Goal: Information Seeking & Learning: Learn about a topic

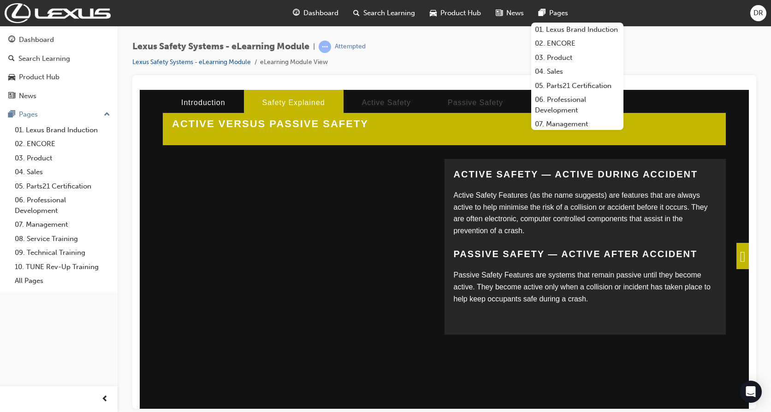
click at [669, 48] on div "Lexus Safety Systems - eLearning Module | Attempted Lexus Safety Systems - eLea…" at bounding box center [444, 58] width 624 height 35
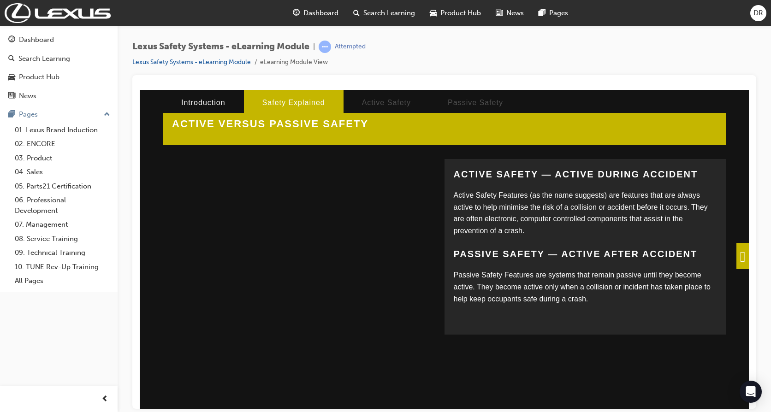
click at [736, 254] on span at bounding box center [742, 256] width 12 height 26
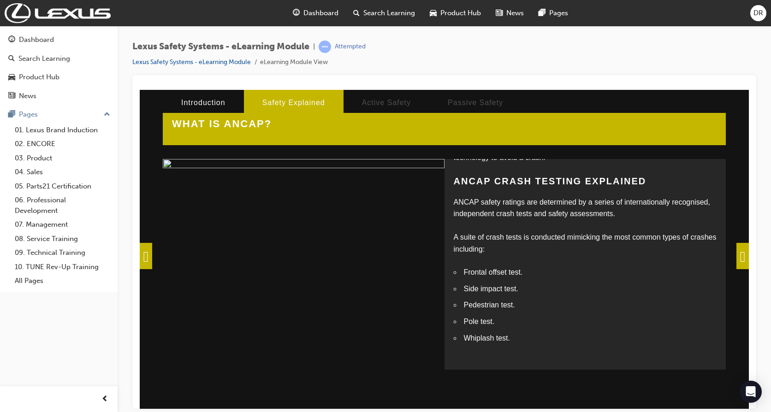
scroll to position [157, 0]
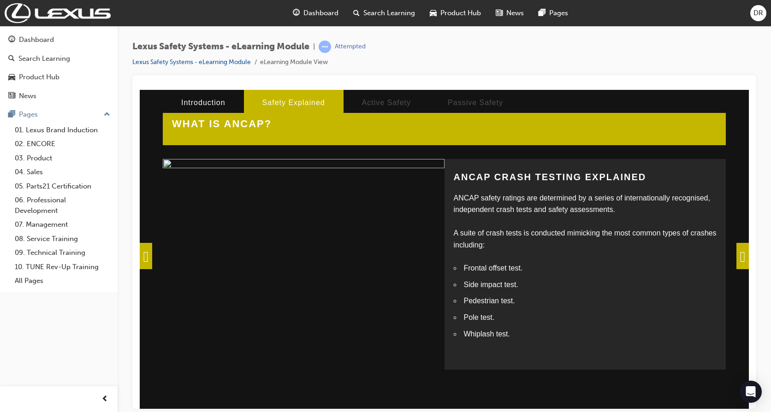
click at [739, 258] on span at bounding box center [742, 256] width 12 height 26
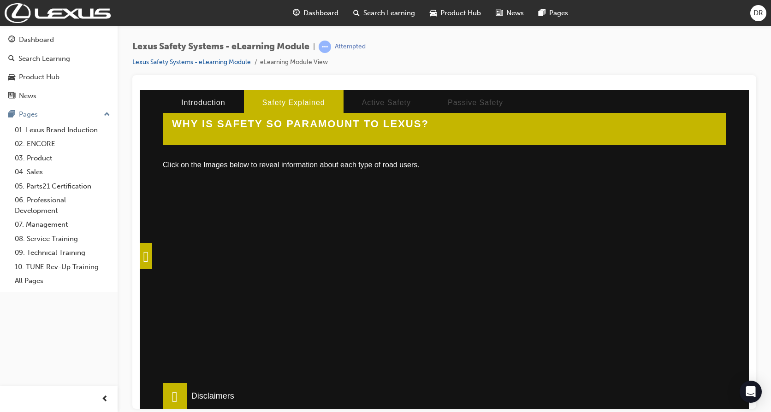
click at [286, 272] on div at bounding box center [296, 293] width 253 height 231
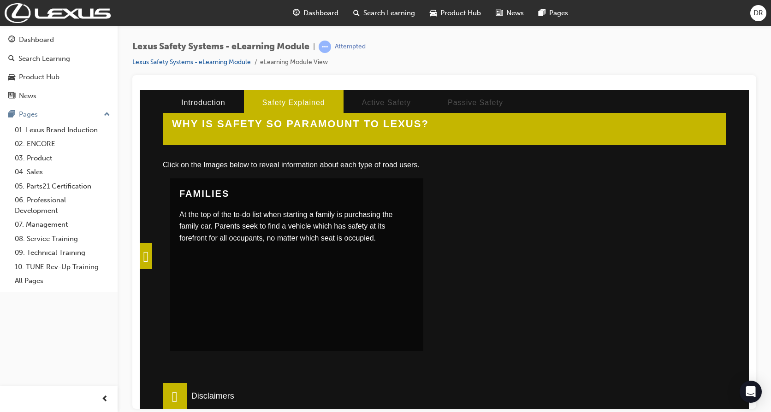
click at [567, 239] on div at bounding box center [564, 293] width 253 height 231
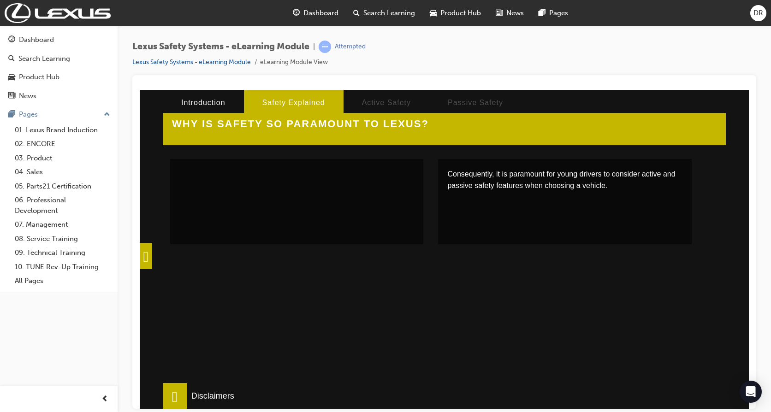
scroll to position [303, 0]
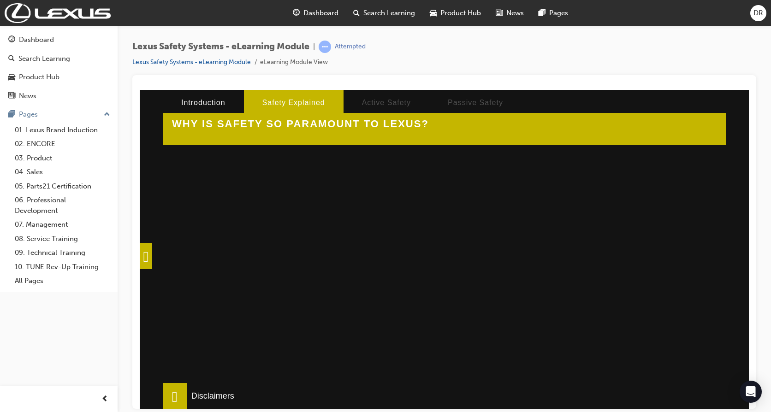
click at [310, 260] on div at bounding box center [296, 235] width 253 height 231
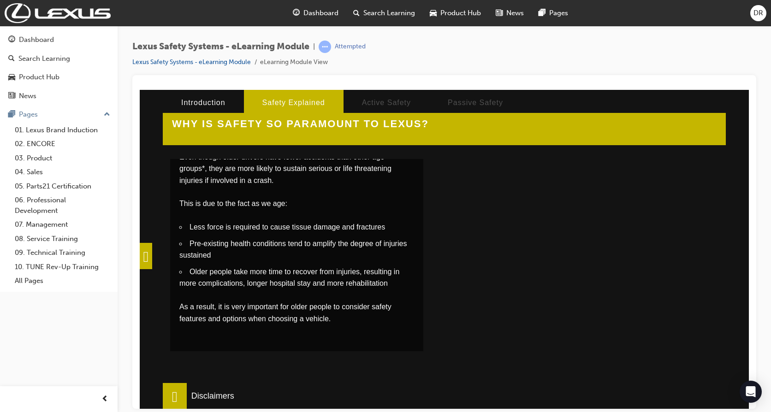
click at [597, 263] on div at bounding box center [564, 235] width 253 height 231
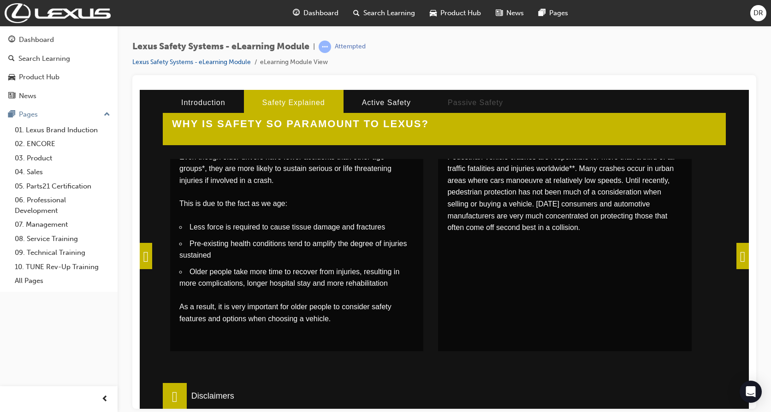
click at [740, 256] on span at bounding box center [742, 256] width 12 height 26
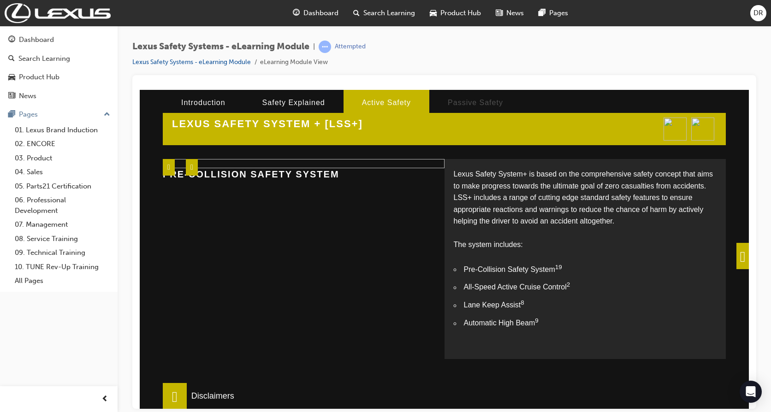
click at [739, 255] on span at bounding box center [742, 256] width 12 height 26
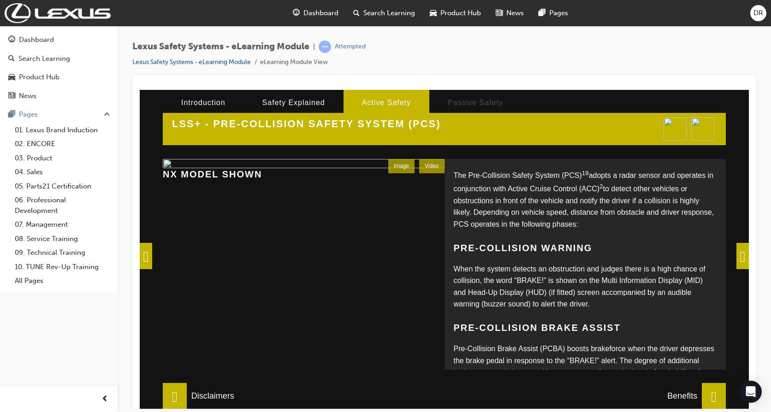
click at [152, 261] on span at bounding box center [146, 256] width 12 height 26
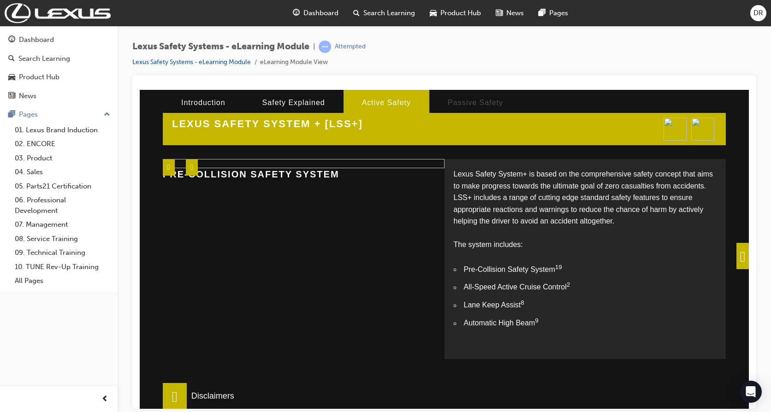
scroll to position [8, 0]
click at [736, 257] on span at bounding box center [742, 256] width 12 height 26
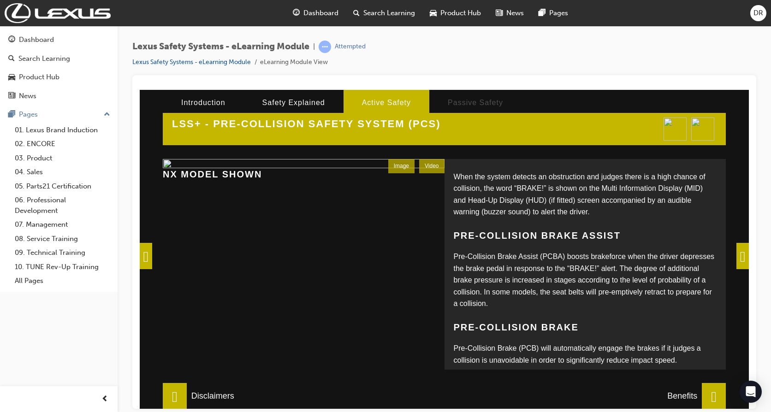
scroll to position [118, 0]
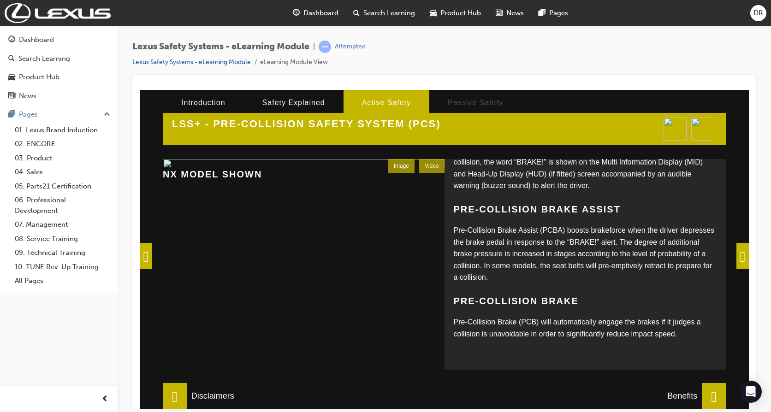
click at [739, 258] on span at bounding box center [742, 256] width 12 height 26
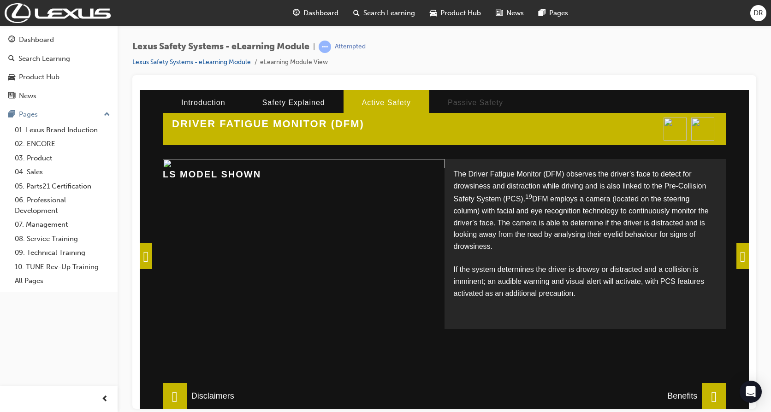
click at [736, 258] on span at bounding box center [742, 256] width 12 height 26
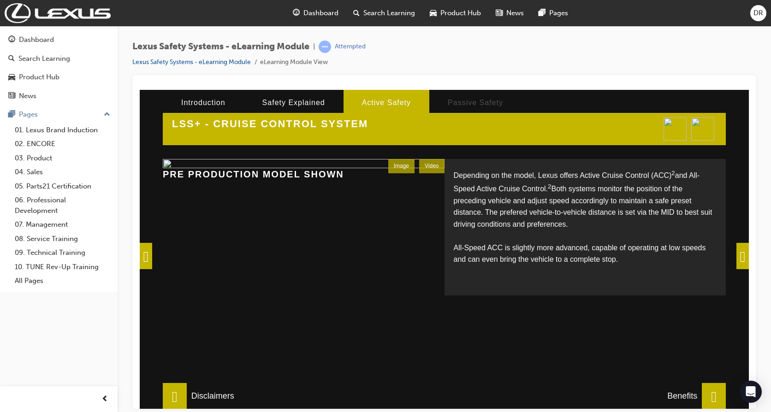
click at [738, 260] on span at bounding box center [742, 256] width 12 height 26
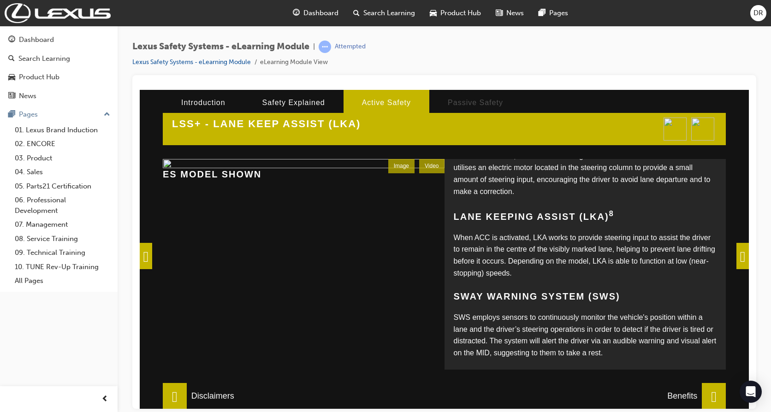
scroll to position [204, 0]
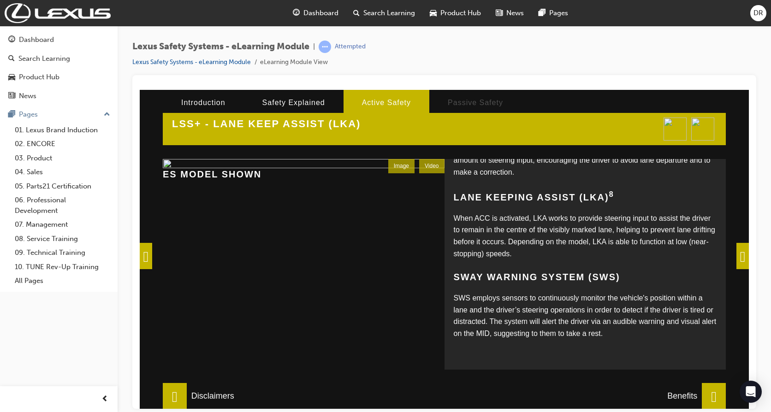
click at [739, 258] on span at bounding box center [742, 256] width 12 height 26
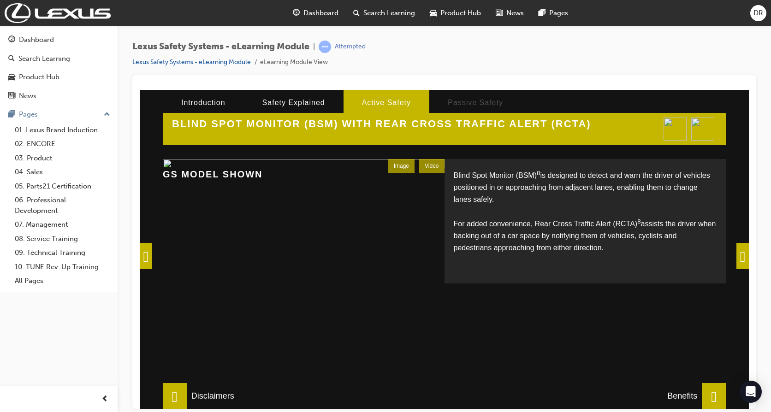
click at [738, 255] on span at bounding box center [742, 256] width 12 height 26
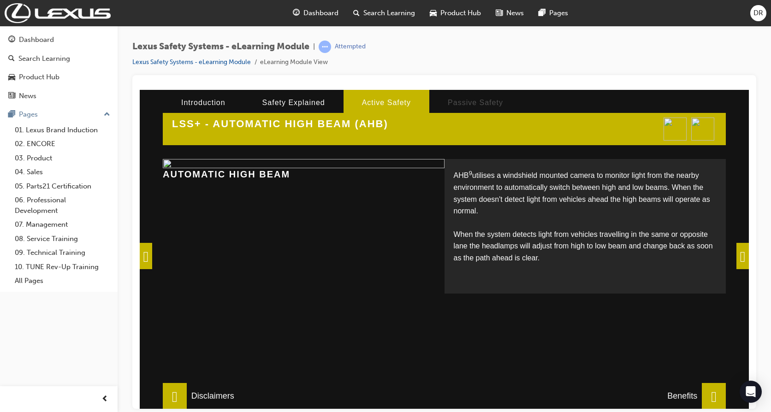
click at [152, 259] on span at bounding box center [146, 256] width 12 height 26
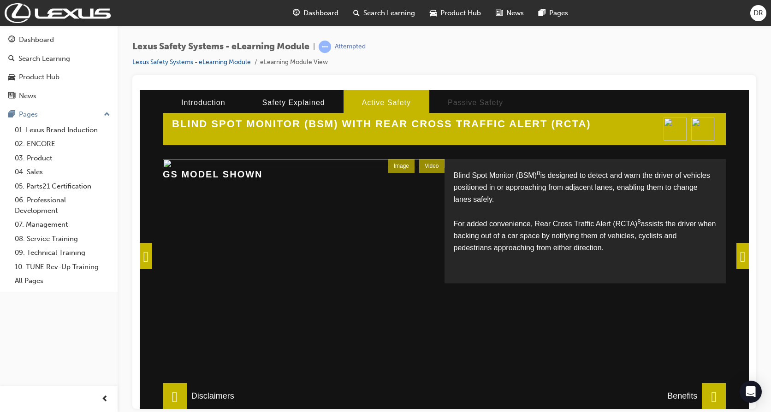
click at [427, 167] on div "Video" at bounding box center [431, 166] width 25 height 14
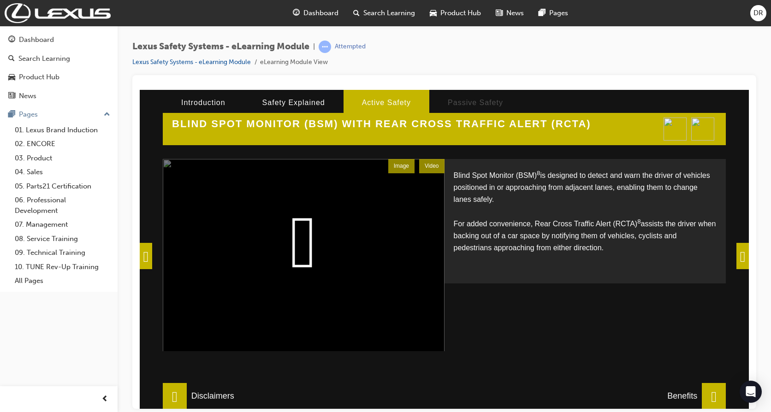
click at [301, 240] on video at bounding box center [304, 274] width 282 height 231
click at [422, 164] on div "Video" at bounding box center [431, 166] width 25 height 14
click at [331, 242] on video at bounding box center [304, 274] width 282 height 231
click at [150, 255] on span at bounding box center [146, 256] width 12 height 26
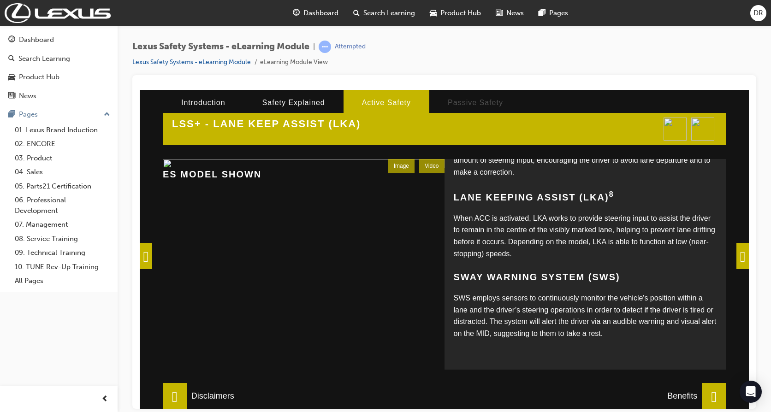
click at [150, 255] on span at bounding box center [146, 256] width 12 height 26
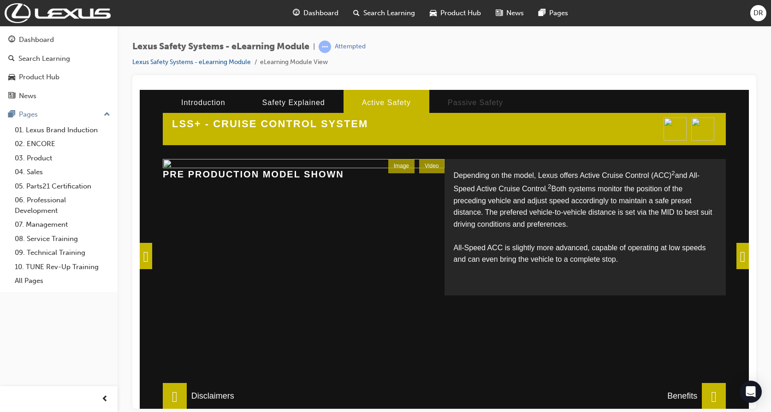
click at [150, 255] on span at bounding box center [146, 256] width 12 height 26
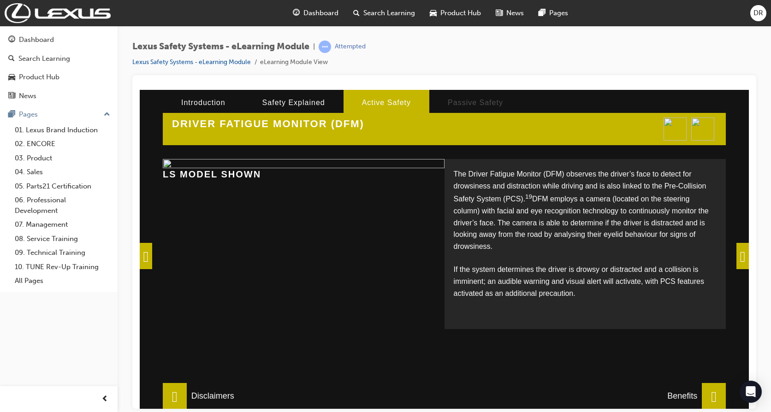
click at [740, 258] on span at bounding box center [742, 256] width 12 height 26
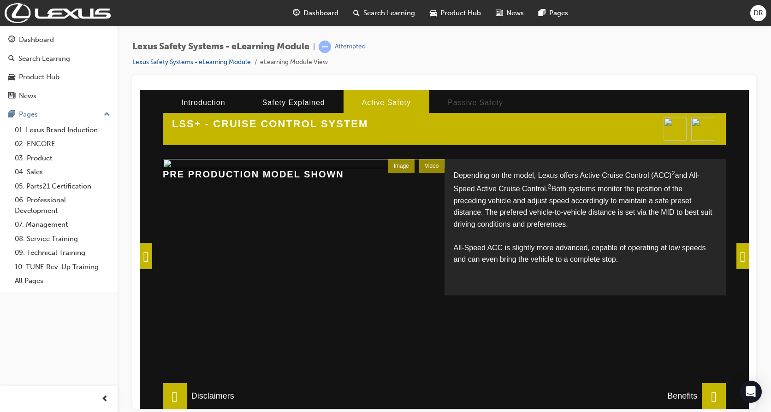
click at [748, 256] on span at bounding box center [742, 256] width 12 height 26
click at [742, 257] on div "LSS+ - CRUISE CONTROL SYSTEM Depending on the model, Lexus offers Active Cruise…" at bounding box center [444, 248] width 609 height 319
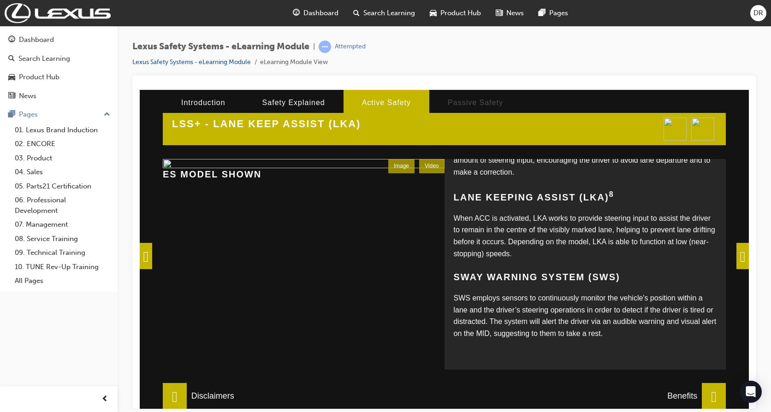
click at [737, 259] on span at bounding box center [742, 256] width 12 height 26
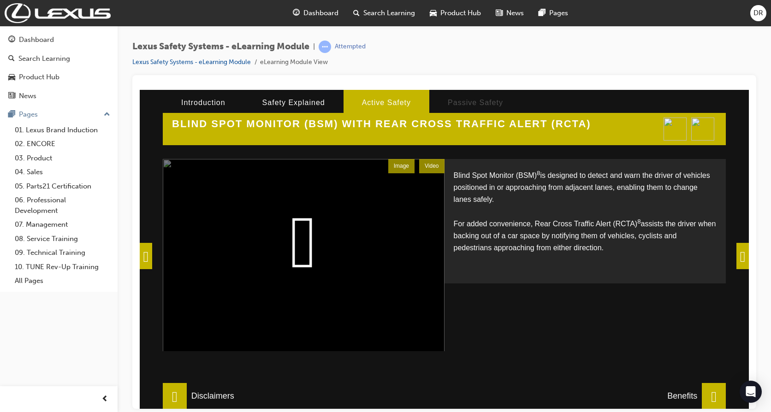
click at [424, 164] on div "Video" at bounding box center [431, 166] width 25 height 14
click at [422, 166] on div "Video" at bounding box center [431, 166] width 25 height 14
click at [150, 258] on span at bounding box center [146, 256] width 12 height 26
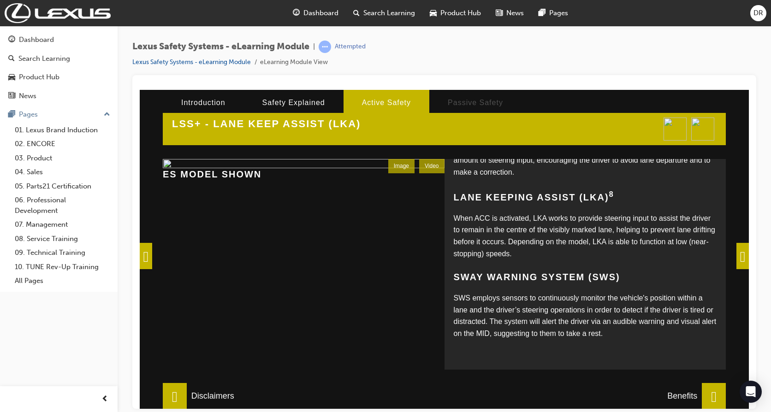
click at [150, 258] on span at bounding box center [146, 256] width 12 height 26
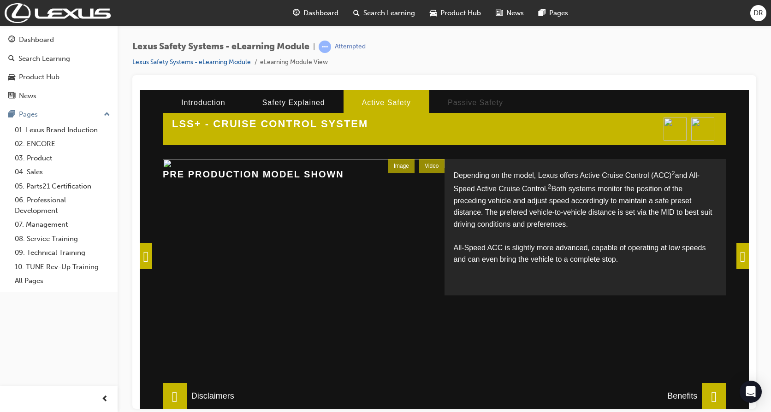
click at [150, 258] on span at bounding box center [146, 256] width 12 height 26
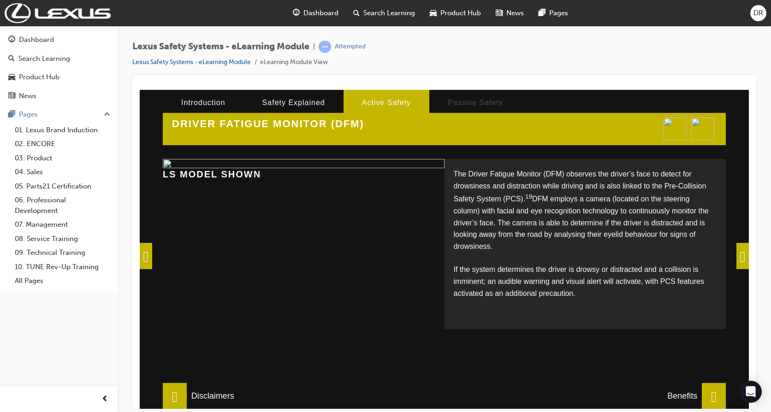
click at [739, 259] on span at bounding box center [742, 256] width 12 height 26
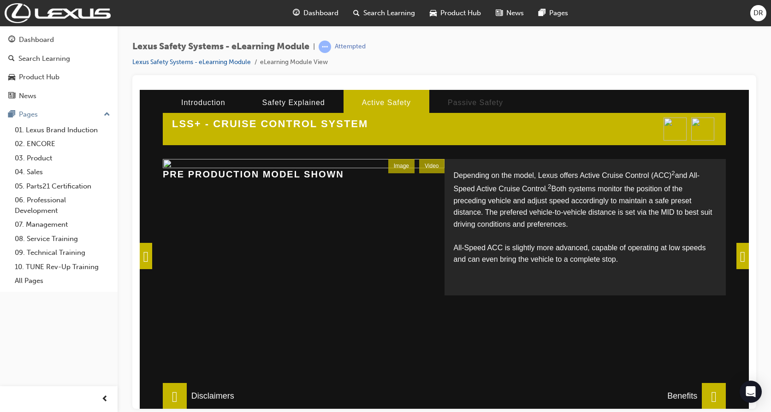
click at [434, 168] on div "Video" at bounding box center [431, 166] width 25 height 14
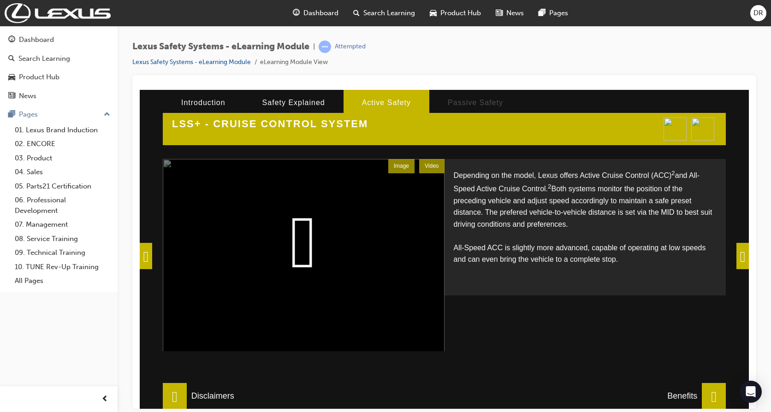
click at [305, 243] on video at bounding box center [304, 274] width 282 height 231
click at [739, 257] on span at bounding box center [742, 256] width 12 height 26
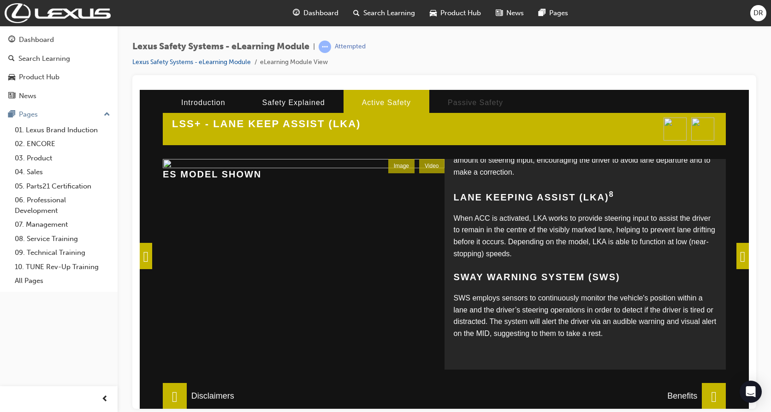
click at [425, 168] on div "Video" at bounding box center [431, 166] width 25 height 14
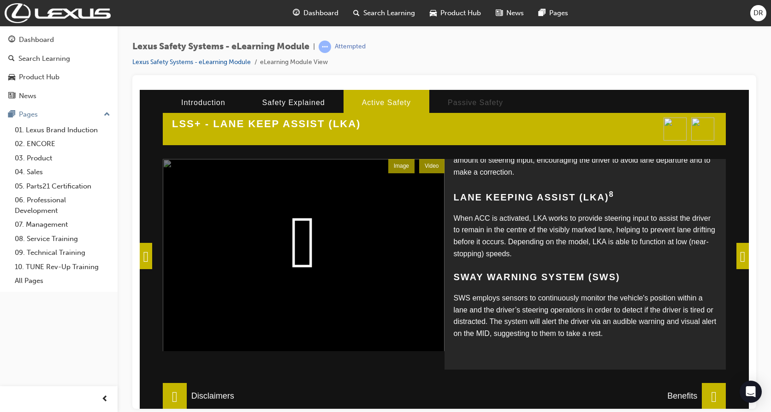
click at [302, 237] on video at bounding box center [304, 274] width 282 height 231
click at [740, 256] on span at bounding box center [742, 256] width 12 height 26
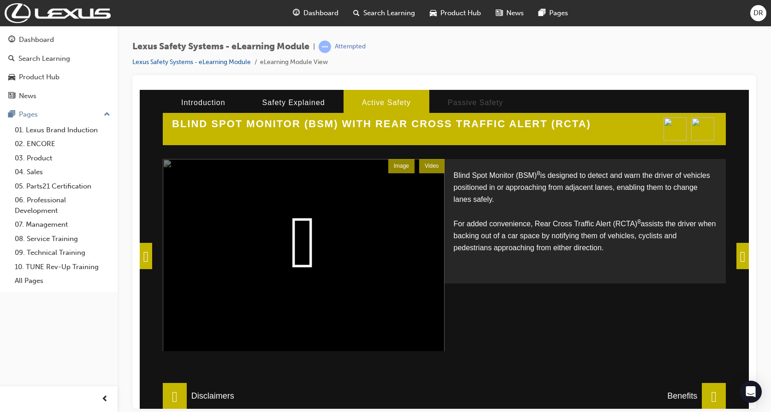
click at [428, 168] on div "Video" at bounding box center [431, 166] width 25 height 14
click at [295, 243] on video at bounding box center [304, 274] width 282 height 231
click at [736, 255] on span at bounding box center [742, 256] width 12 height 26
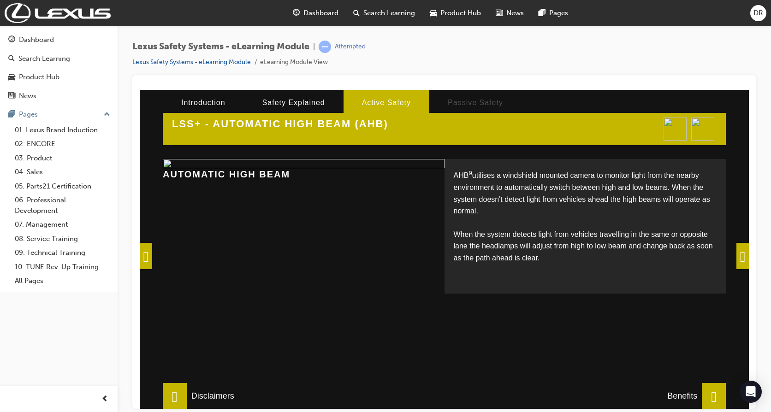
click at [737, 256] on span at bounding box center [742, 256] width 12 height 26
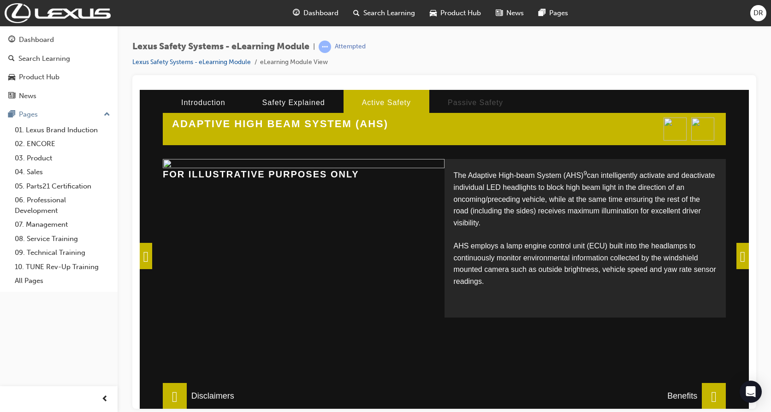
scroll to position [8, 0]
click at [738, 255] on span at bounding box center [742, 256] width 12 height 26
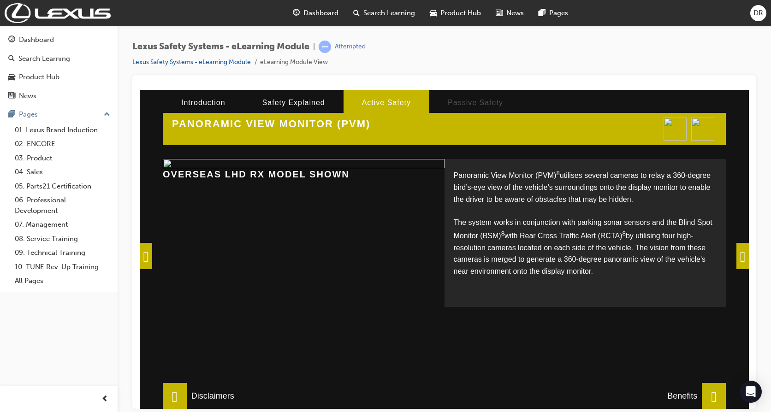
click at [738, 255] on span at bounding box center [742, 256] width 12 height 26
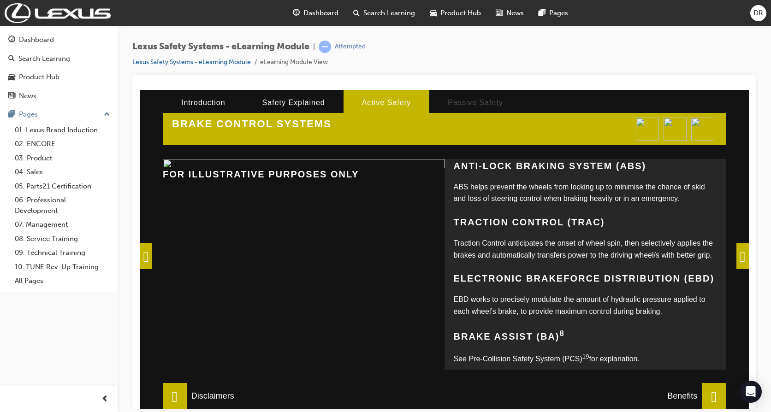
scroll to position [176, 0]
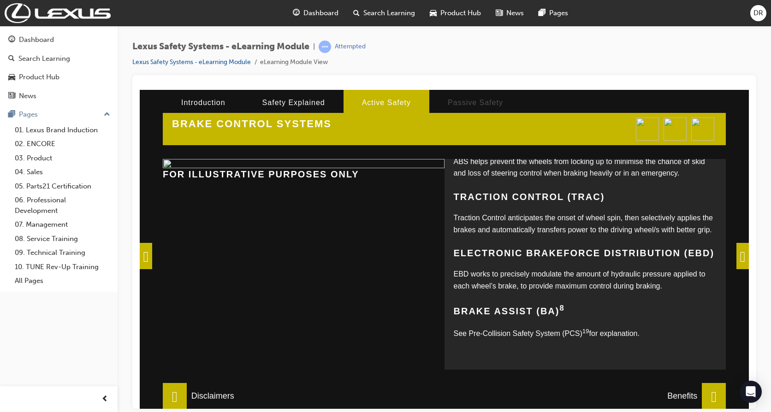
click at [740, 258] on span at bounding box center [742, 256] width 12 height 26
